Goal: Find specific page/section: Find specific page/section

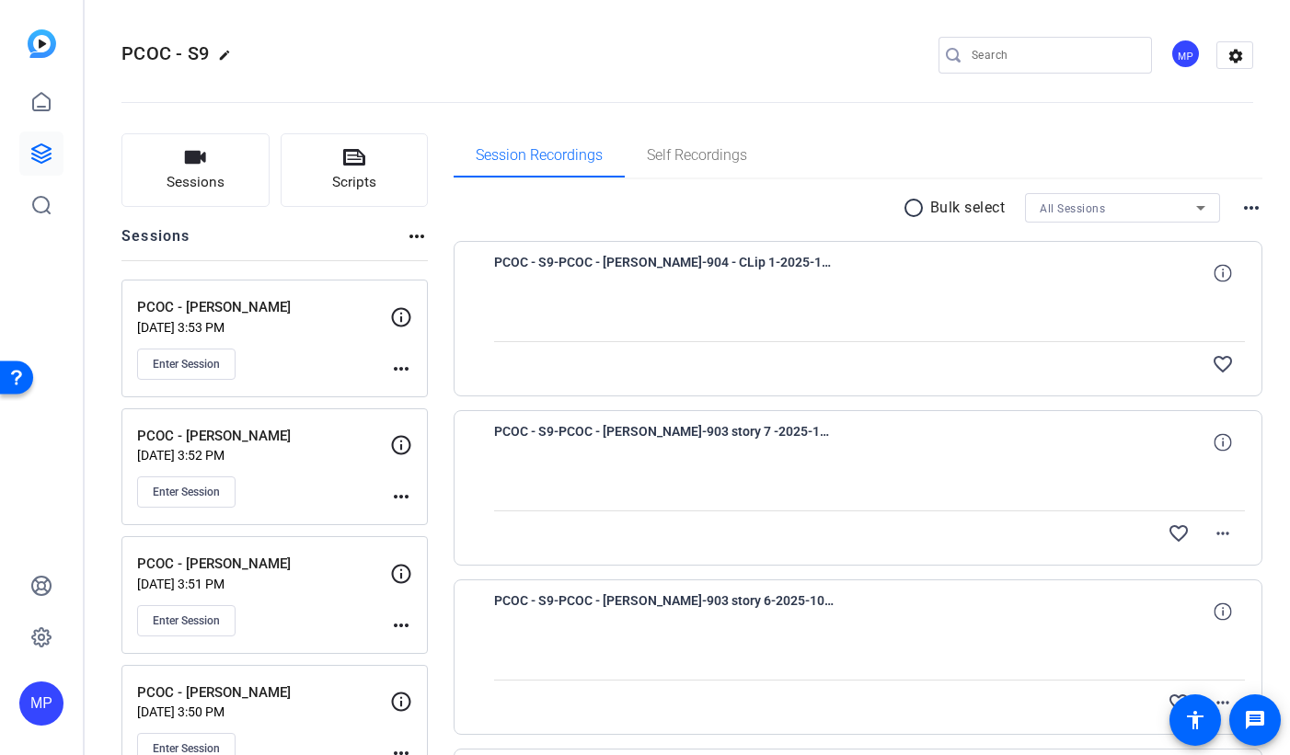
click at [1102, 204] on span "All Sessions" at bounding box center [1072, 208] width 65 height 13
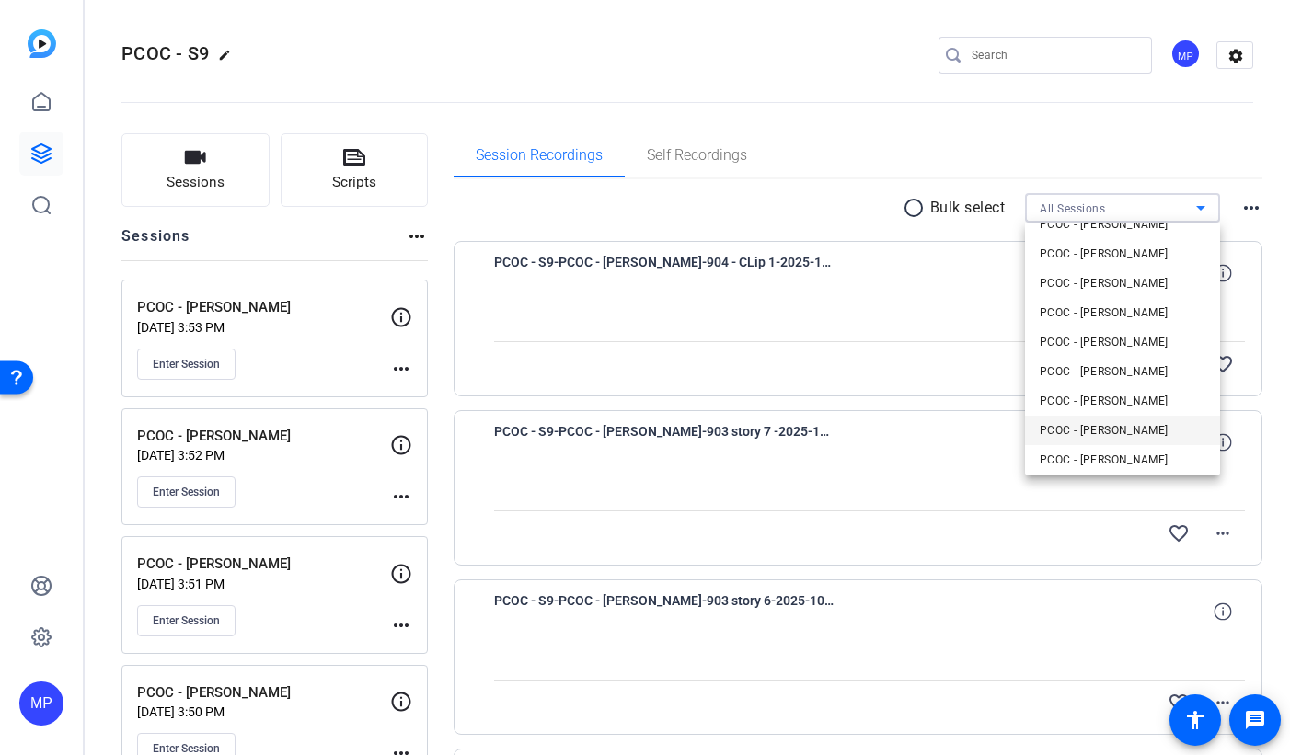
scroll to position [155, 0]
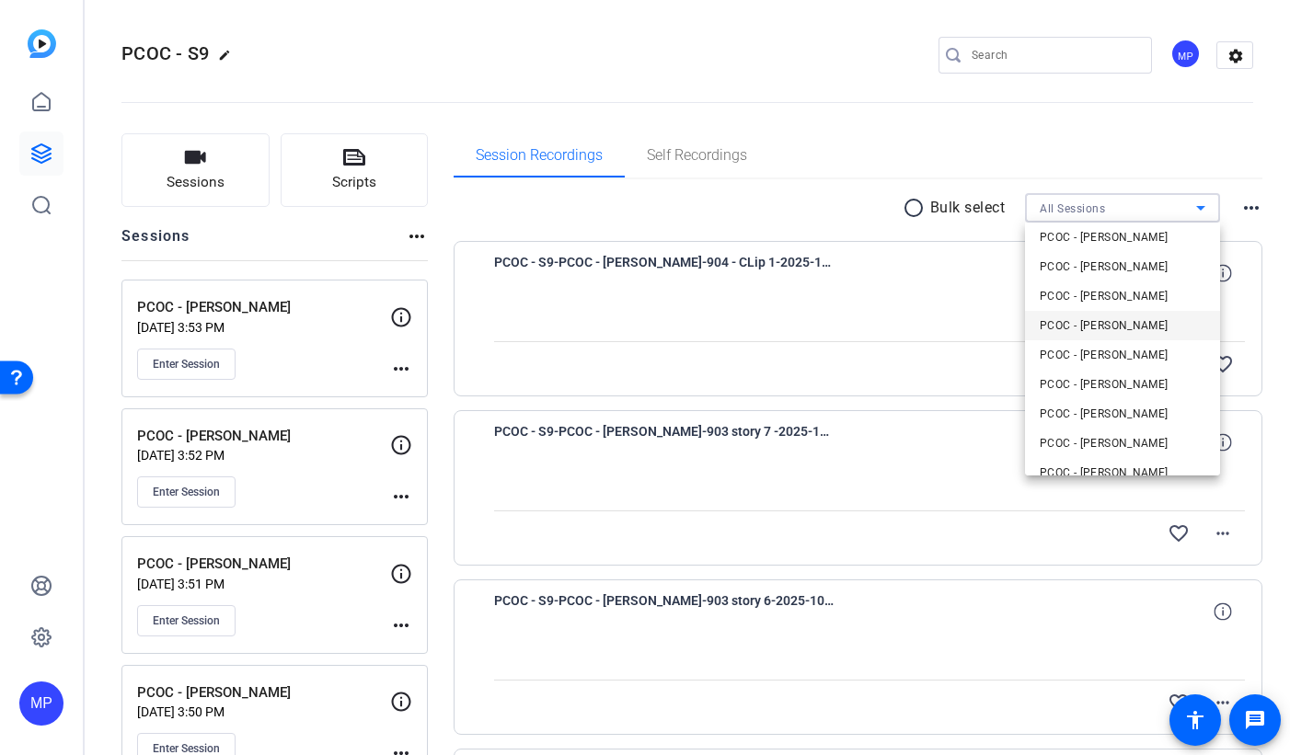
click at [1125, 326] on span "PCOC - [PERSON_NAME]" at bounding box center [1104, 326] width 129 height 22
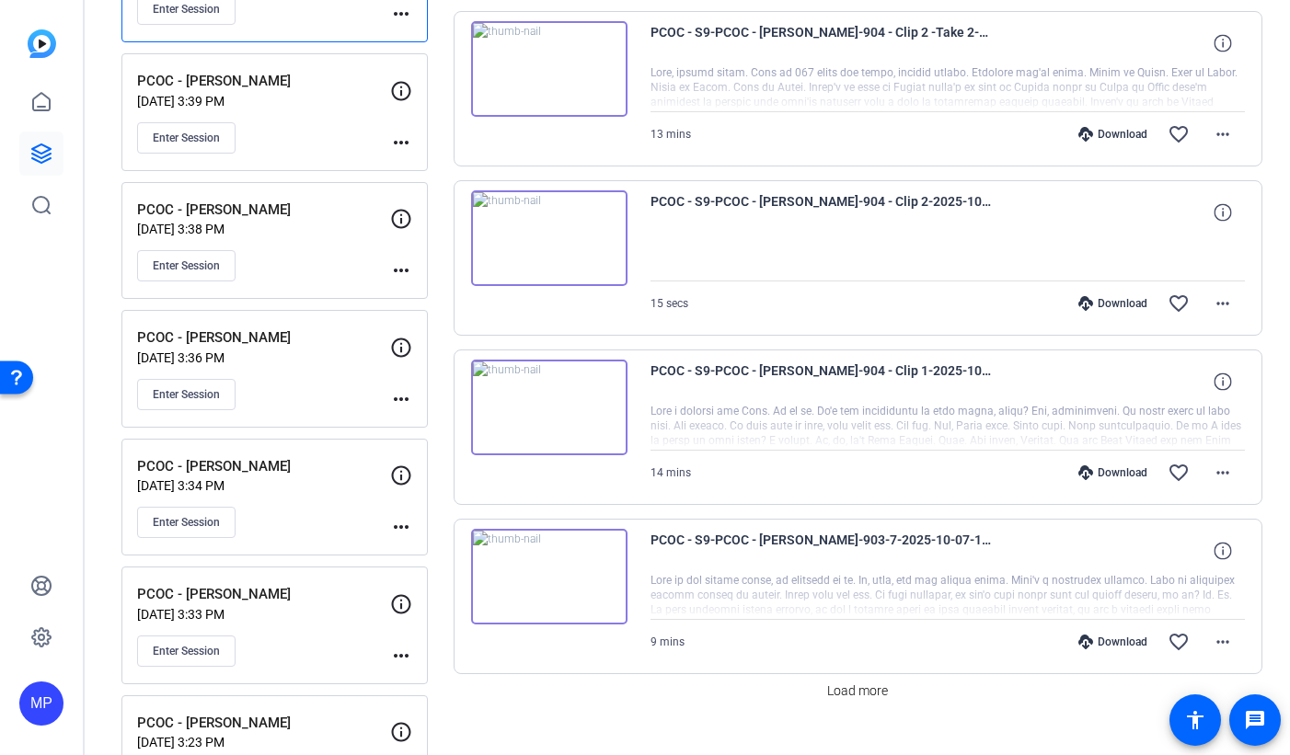
scroll to position [1333, 0]
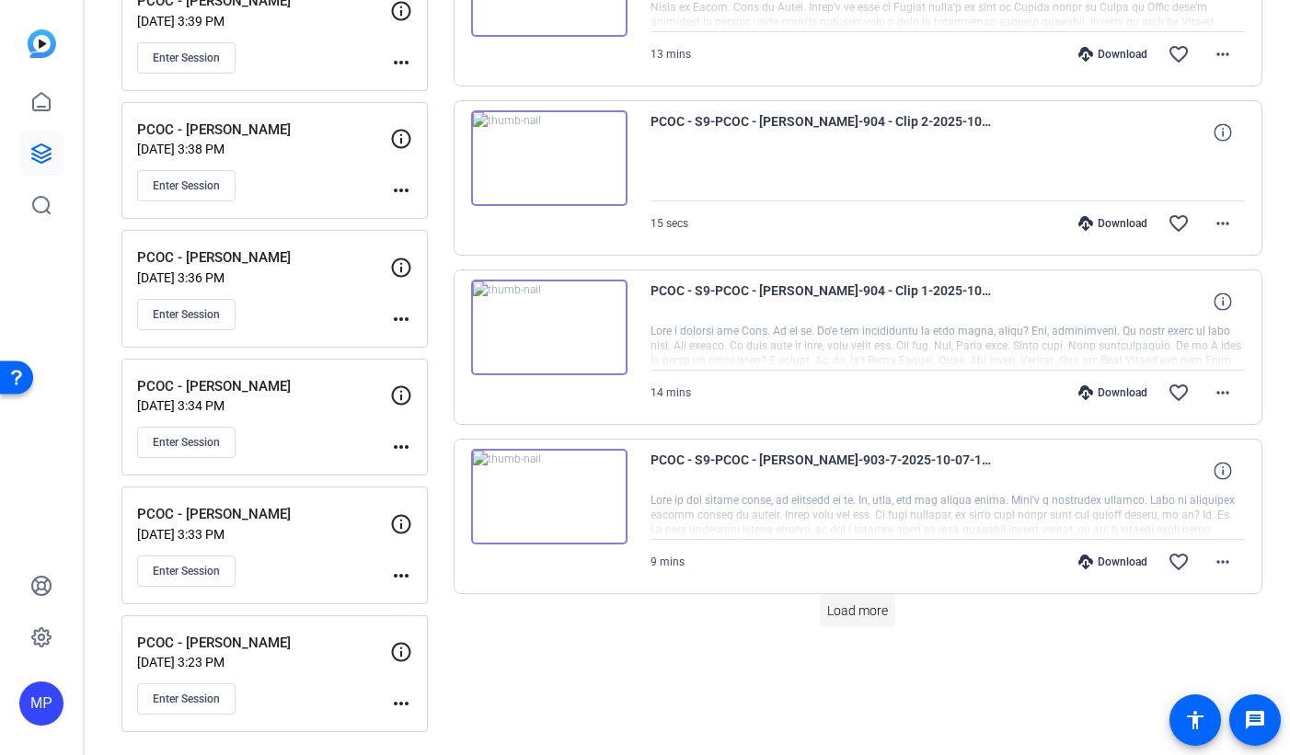
click at [863, 611] on span "Load more" at bounding box center [857, 611] width 61 height 19
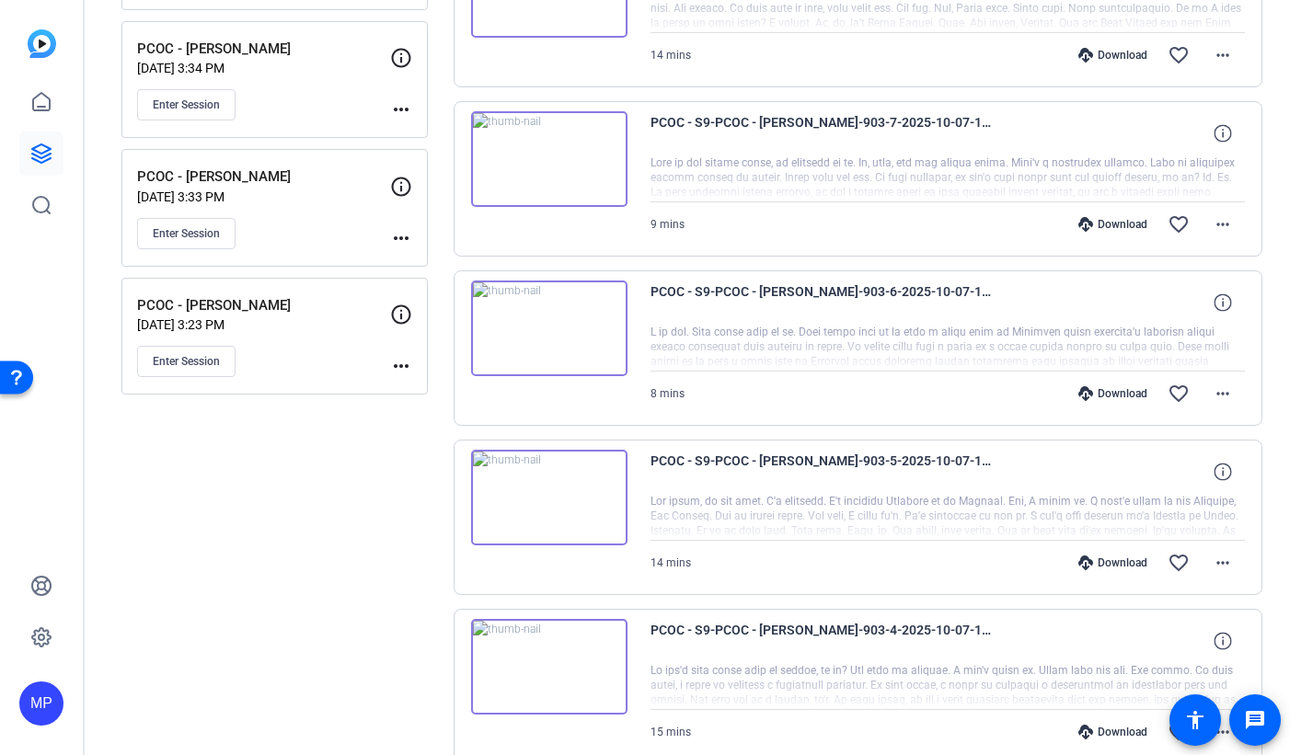
scroll to position [1643, 0]
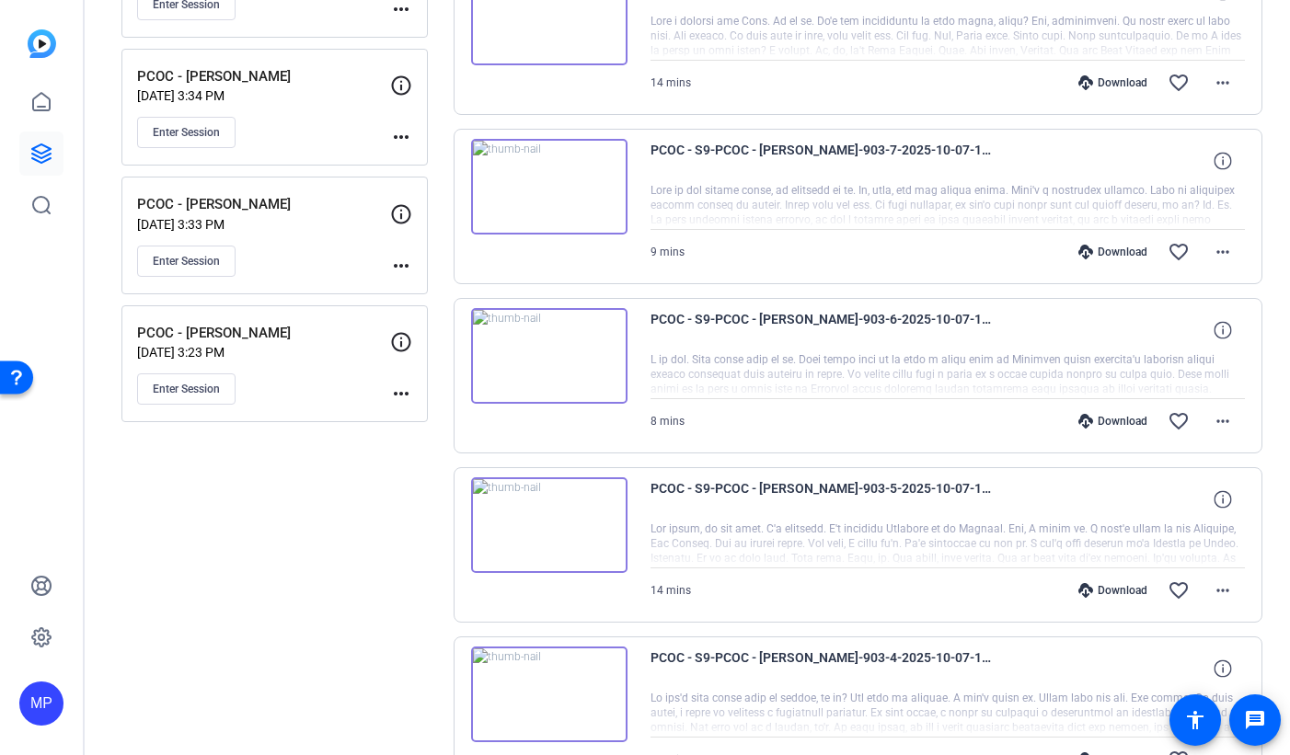
click at [392, 578] on div "Sessions Scripts Sessions more_horiz PCOC - [PERSON_NAME] [DATE] 3:53 PM Enter …" at bounding box center [274, 279] width 306 height 3579
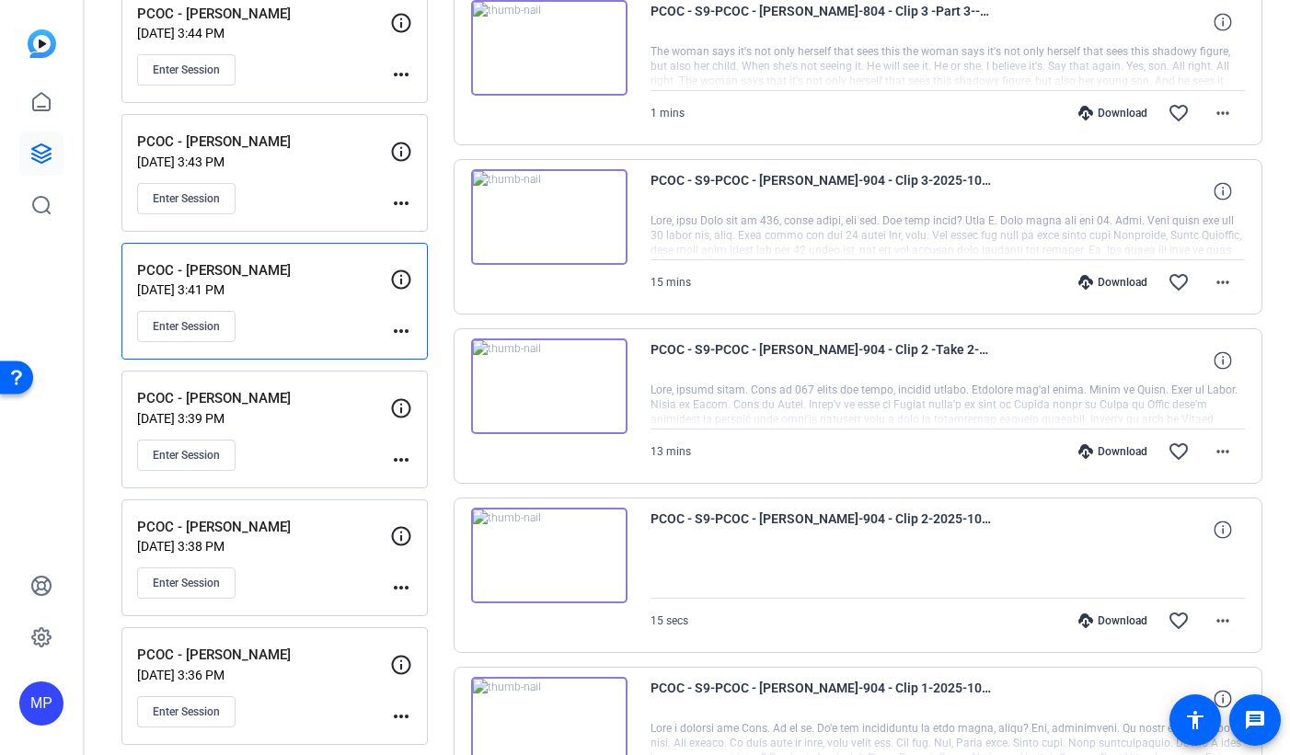
scroll to position [887, 0]
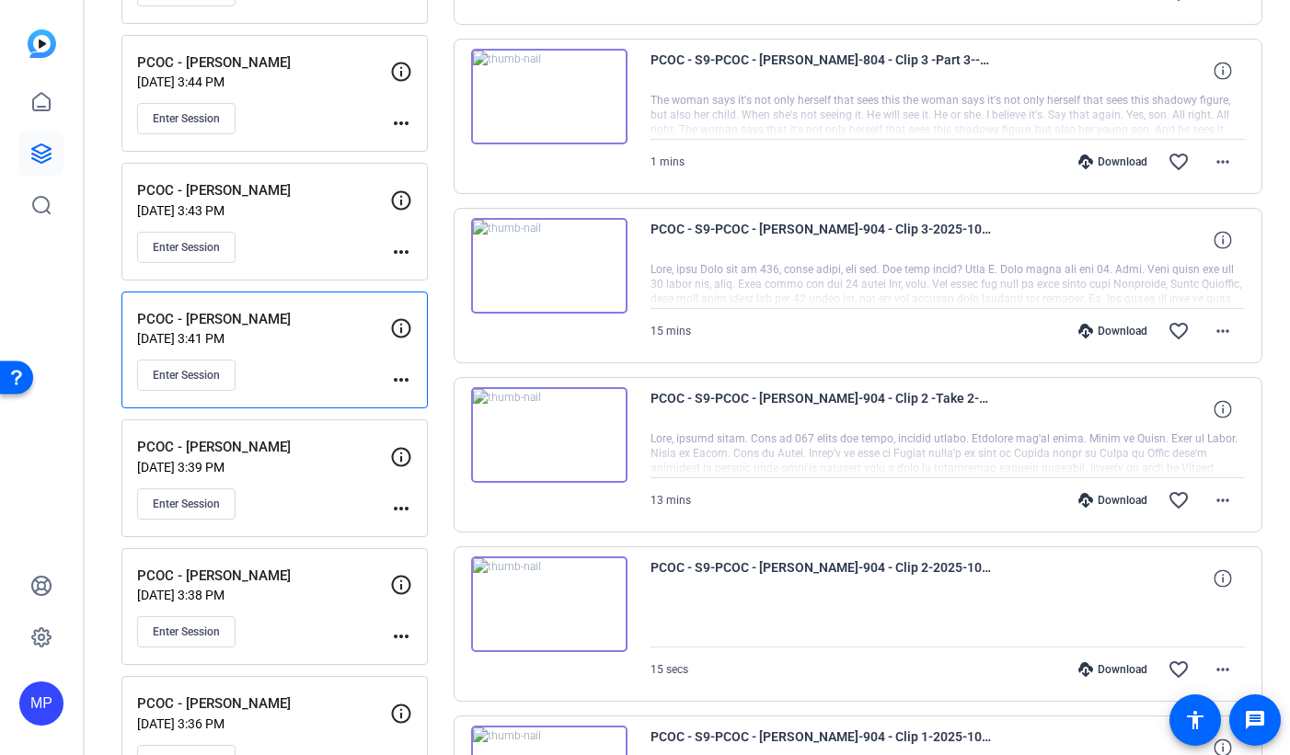
click at [837, 383] on div "PCOC - S9-PCOC - [PERSON_NAME]-904 - Clip 2 -Take 2--2025-10-07-12-35-09-790-0 …" at bounding box center [859, 454] width 810 height 155
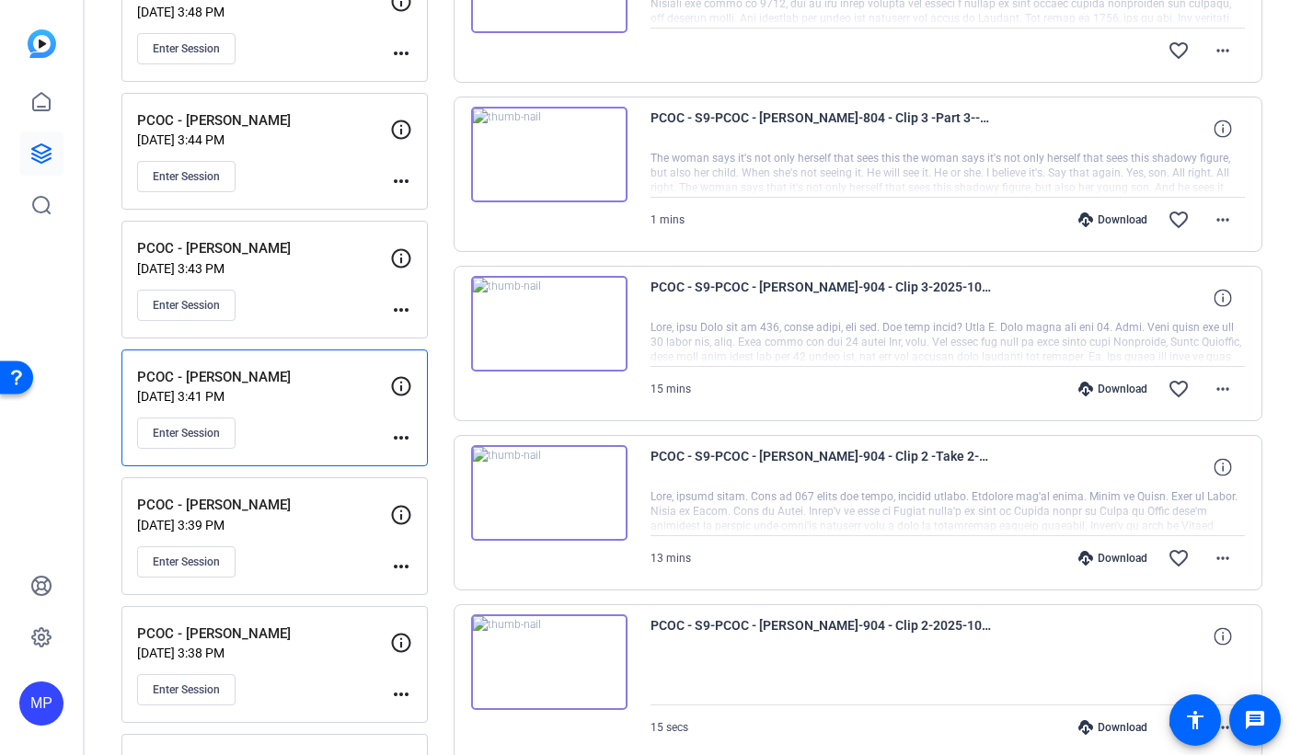
scroll to position [685, 0]
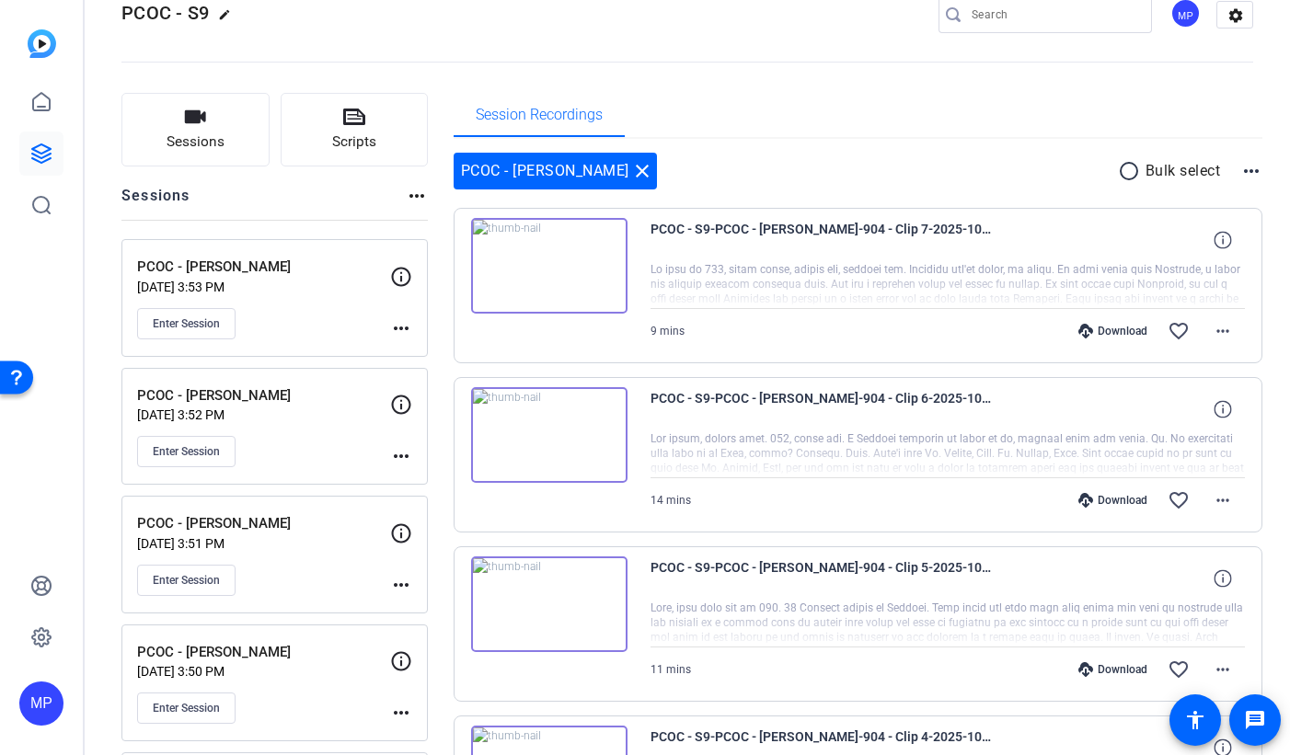
scroll to position [20, 0]
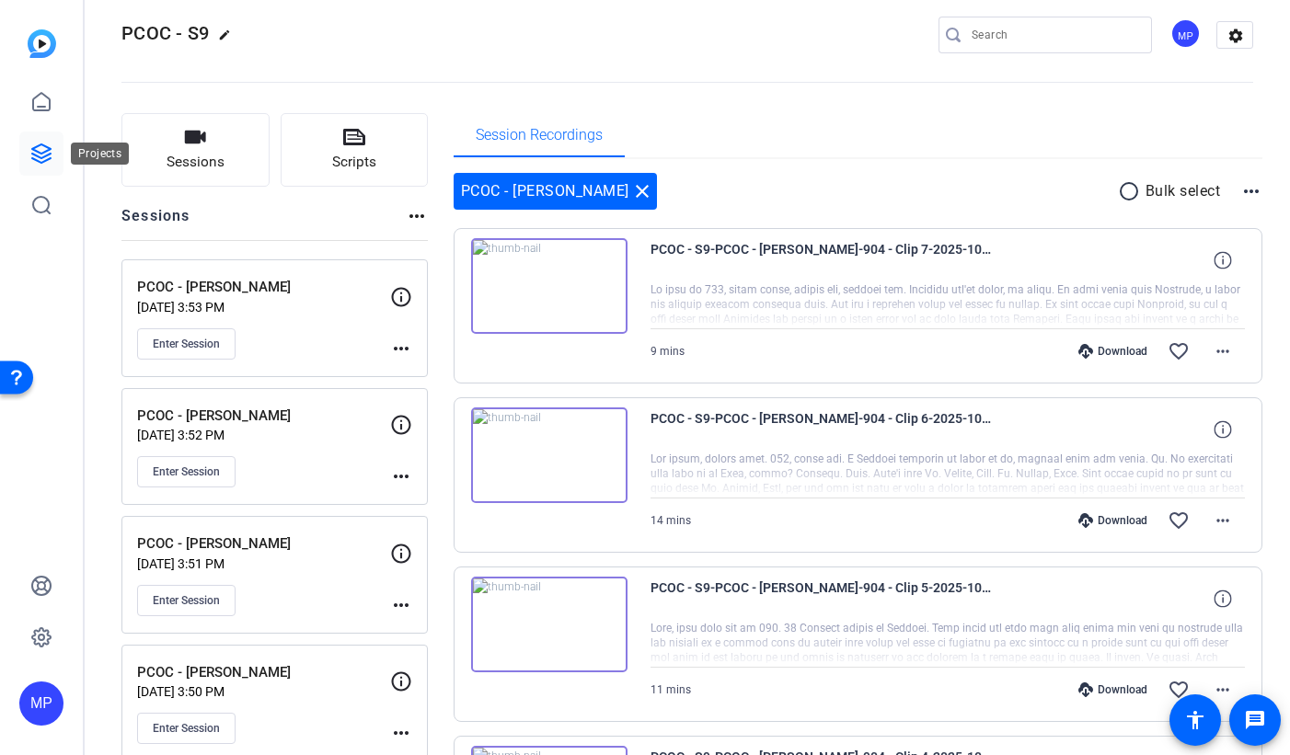
click at [47, 155] on icon at bounding box center [41, 154] width 22 height 22
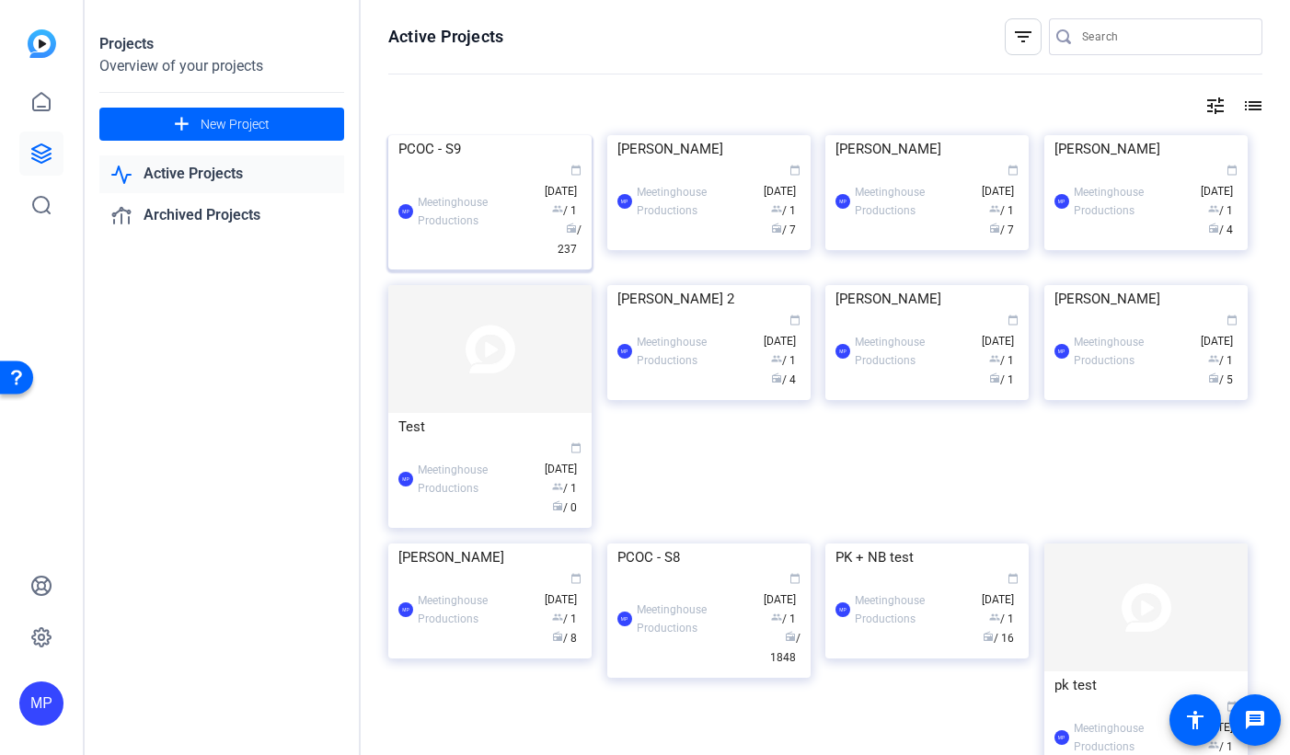
click at [437, 163] on div "PCOC - S9" at bounding box center [489, 149] width 183 height 28
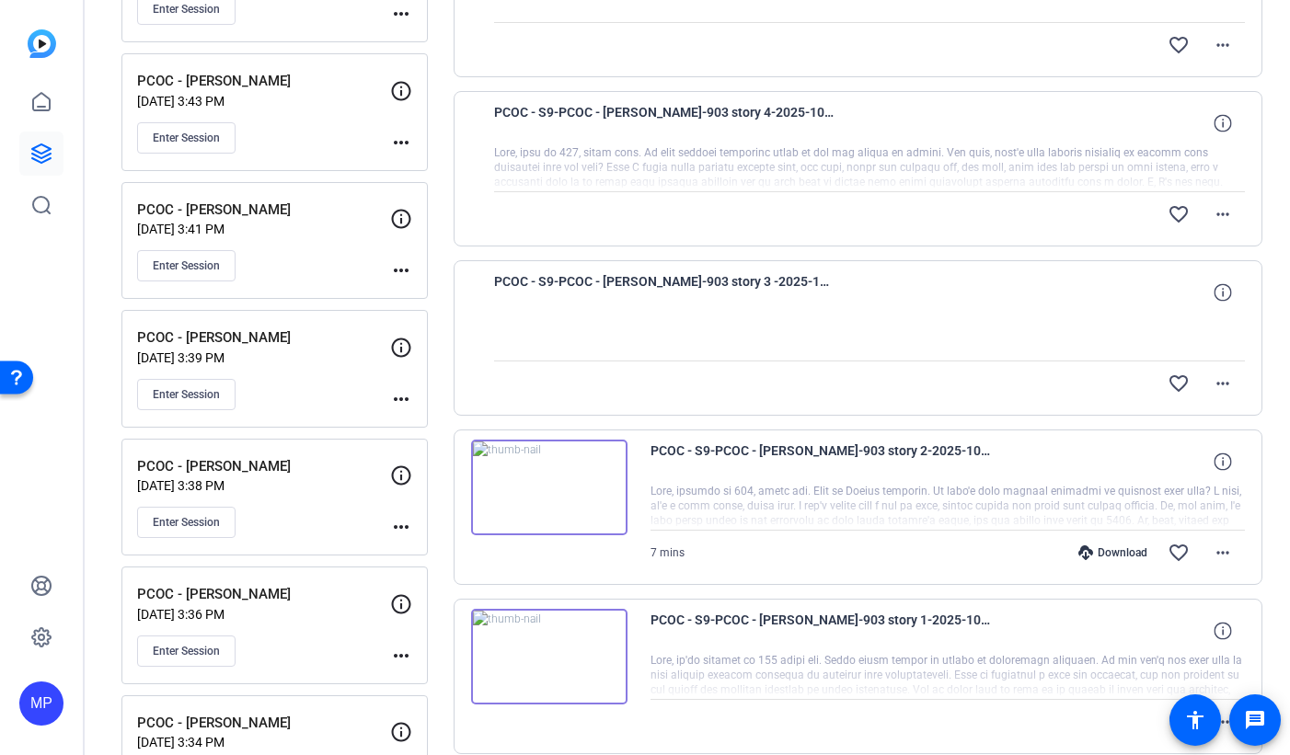
scroll to position [1117, 0]
